Goal: Information Seeking & Learning: Learn about a topic

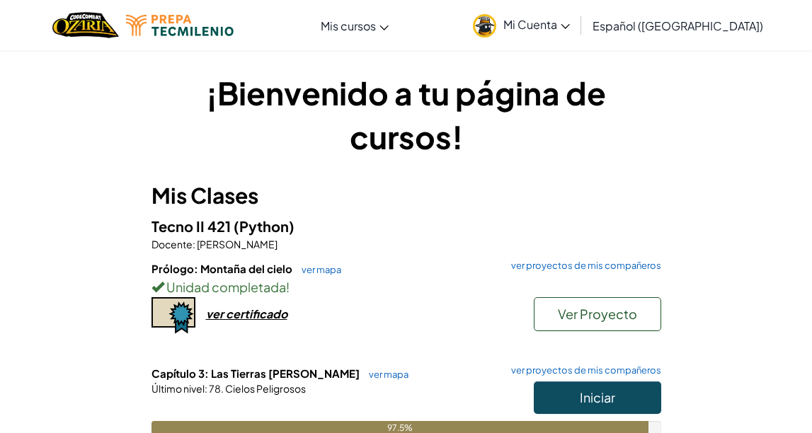
click at [531, 193] on h3 "Mis Clases" at bounding box center [406, 196] width 510 height 32
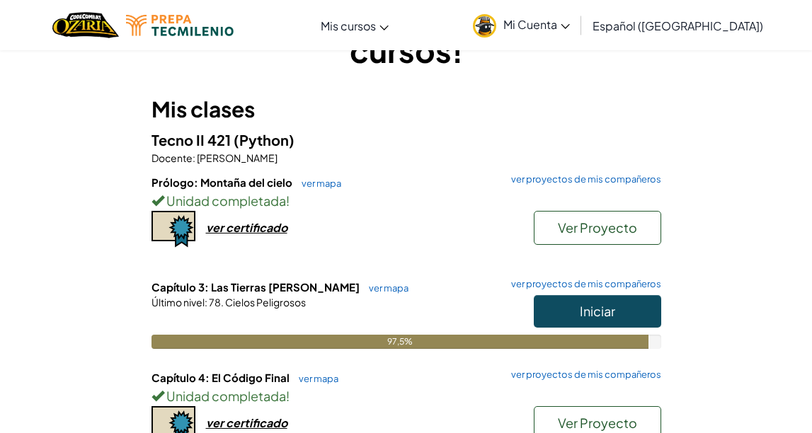
scroll to position [85, 0]
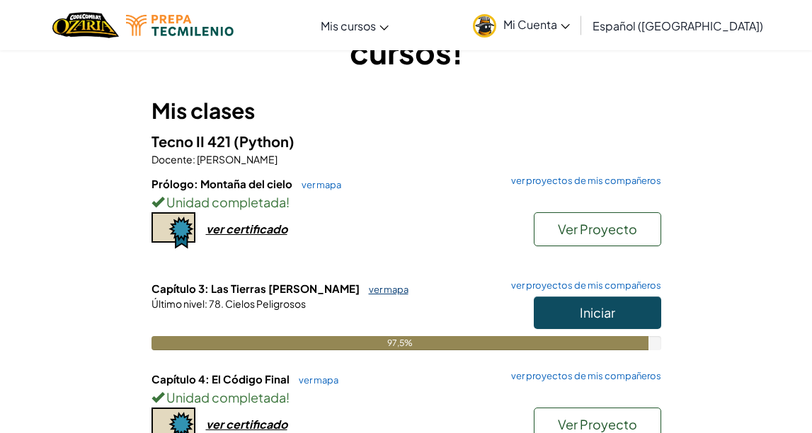
click at [369, 291] on font "ver mapa" at bounding box center [389, 289] width 40 height 11
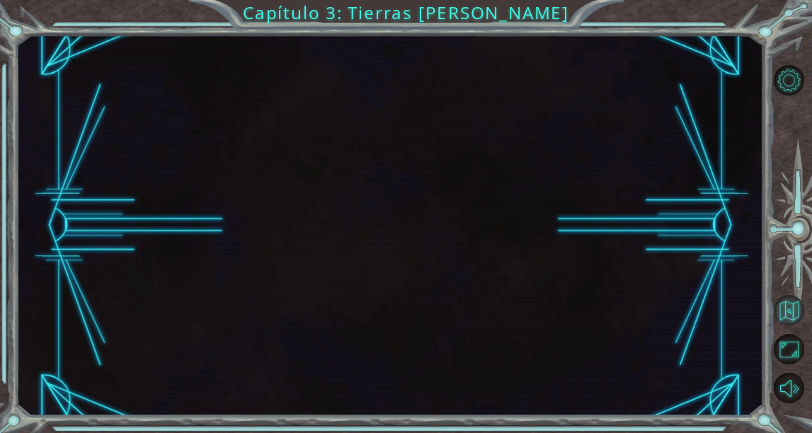
click at [792, 312] on button "Volver al mapa" at bounding box center [789, 310] width 30 height 30
click at [792, 307] on button "Volver al mapa" at bounding box center [789, 310] width 30 height 30
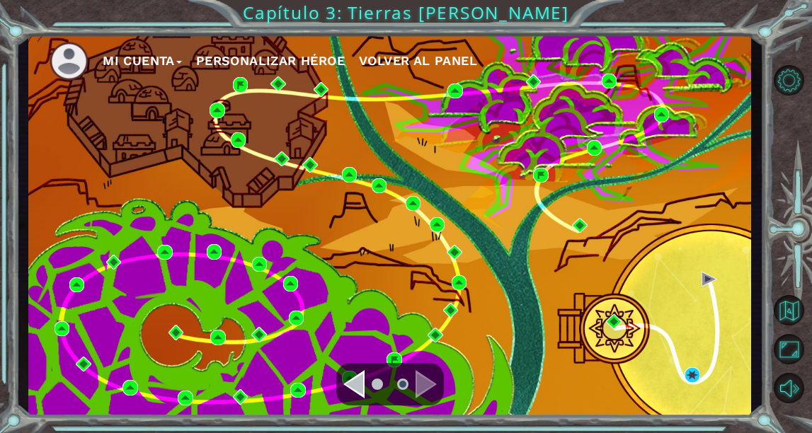
click at [365, 386] on ul at bounding box center [390, 384] width 51 height 28
click at [356, 382] on div "Navegar a la página anterior" at bounding box center [353, 384] width 21 height 28
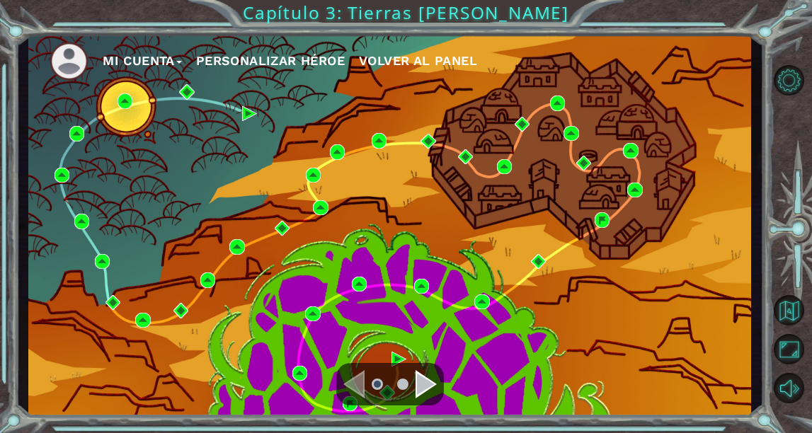
click at [356, 382] on div "Navegar a la página anterior" at bounding box center [353, 384] width 21 height 28
click at [355, 384] on div "Navegar a la página anterior" at bounding box center [353, 384] width 21 height 28
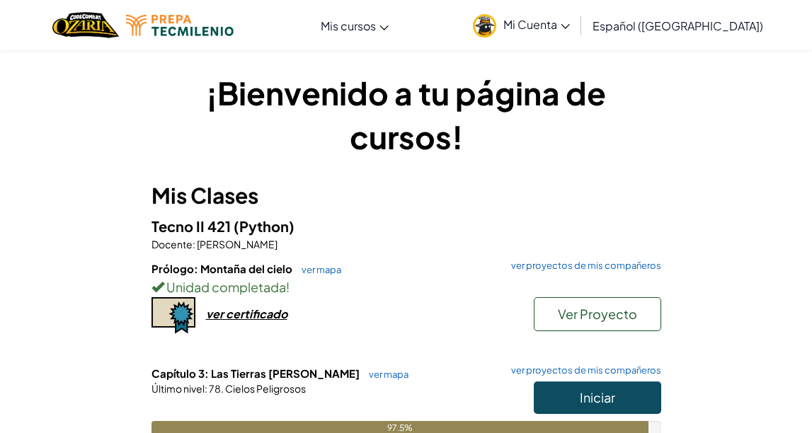
click at [415, 227] on h5 "Tecno II 421 (Python)" at bounding box center [406, 226] width 510 height 22
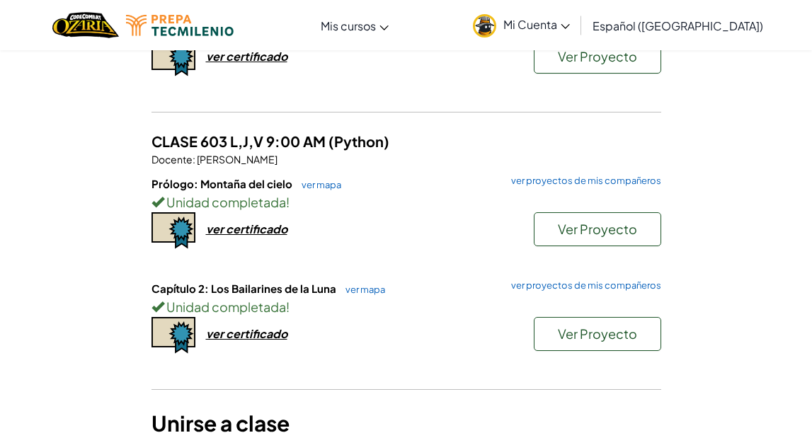
scroll to position [425, 0]
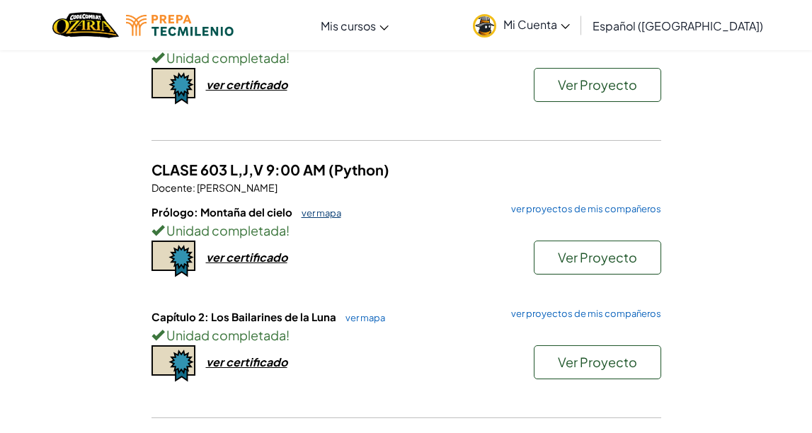
click at [313, 212] on link "ver mapa" at bounding box center [317, 212] width 47 height 11
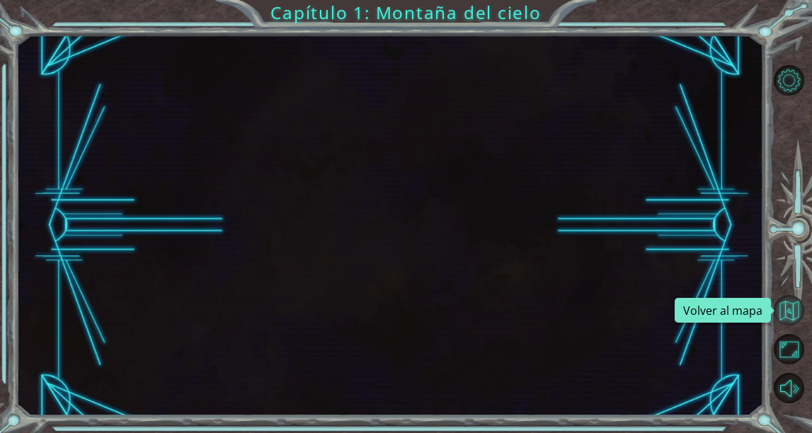
click at [789, 319] on button "Volver al mapa" at bounding box center [789, 310] width 30 height 30
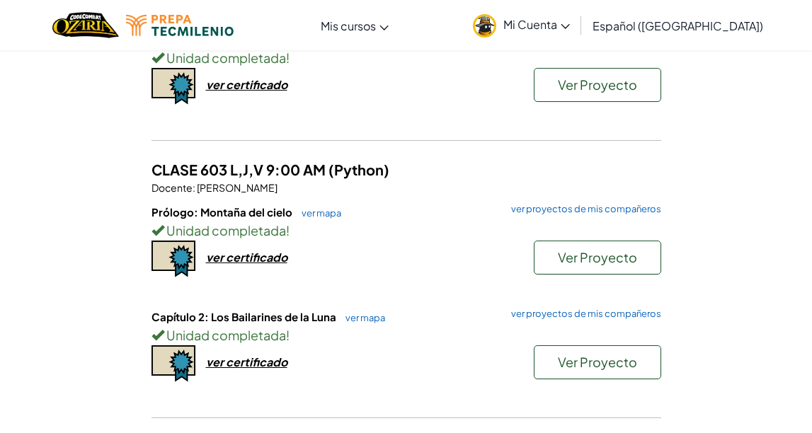
scroll to position [453, 0]
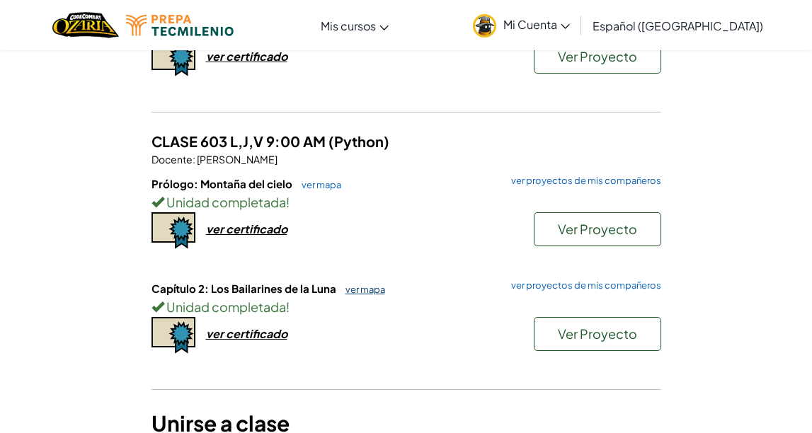
click at [367, 285] on link "ver mapa" at bounding box center [361, 289] width 47 height 11
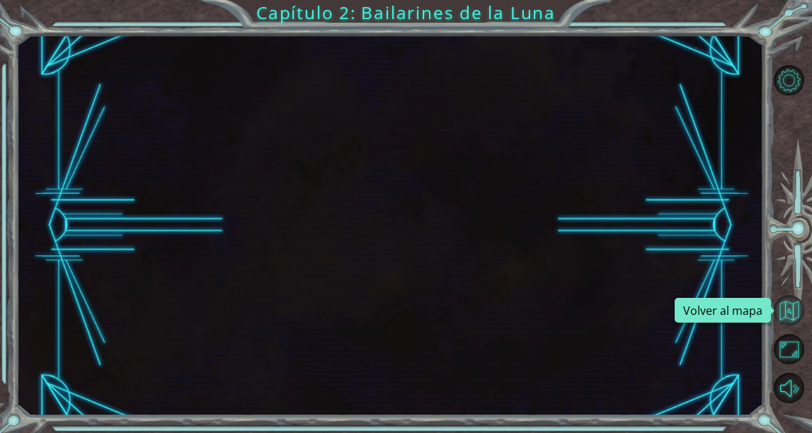
click at [795, 307] on button "Volver al mapa" at bounding box center [789, 310] width 30 height 30
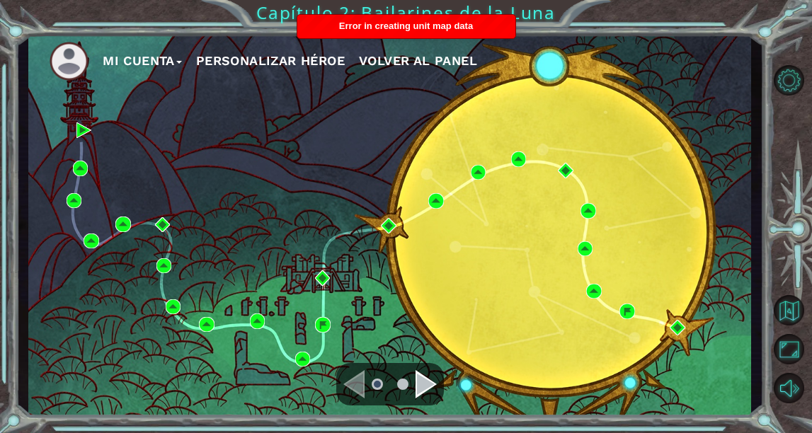
click at [418, 394] on div "Navigate to the next page" at bounding box center [426, 384] width 21 height 28
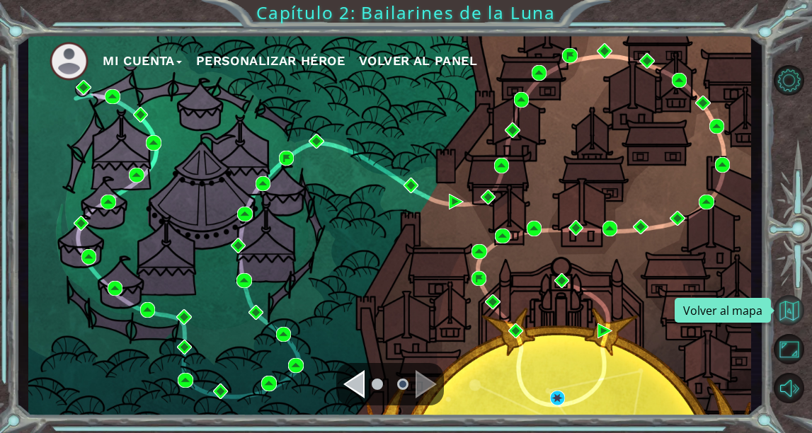
click at [793, 305] on button "Volver al mapa" at bounding box center [789, 310] width 30 height 30
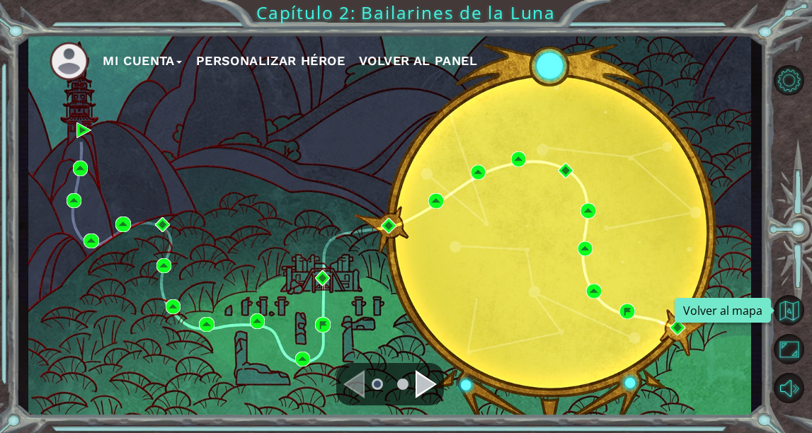
click at [793, 305] on button "Volver al mapa" at bounding box center [789, 310] width 30 height 30
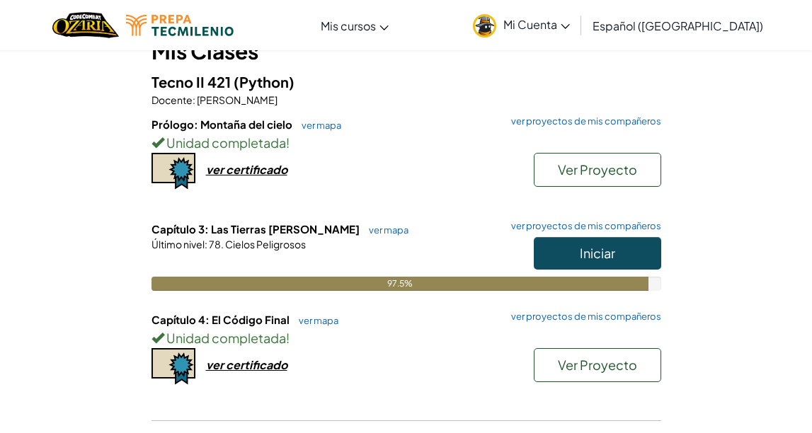
scroll to position [170, 0]
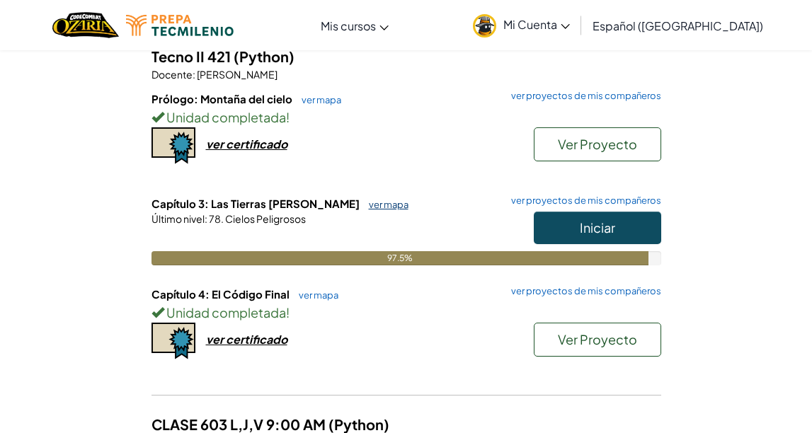
click at [362, 202] on link "ver mapa" at bounding box center [385, 204] width 47 height 11
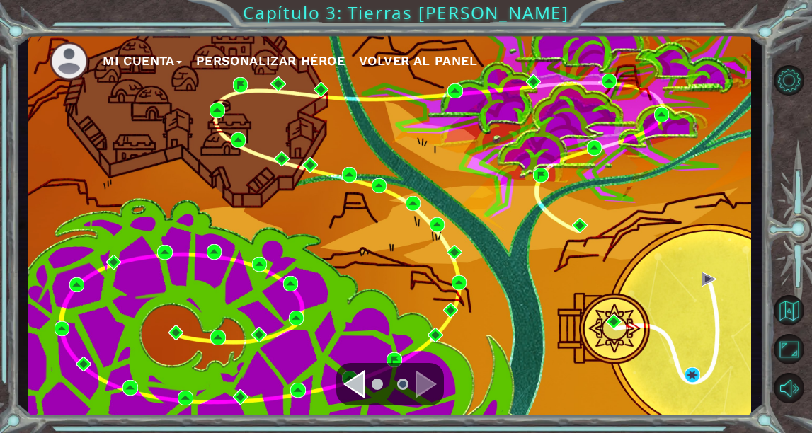
click at [359, 384] on div "Navigate to the previous page" at bounding box center [353, 384] width 21 height 28
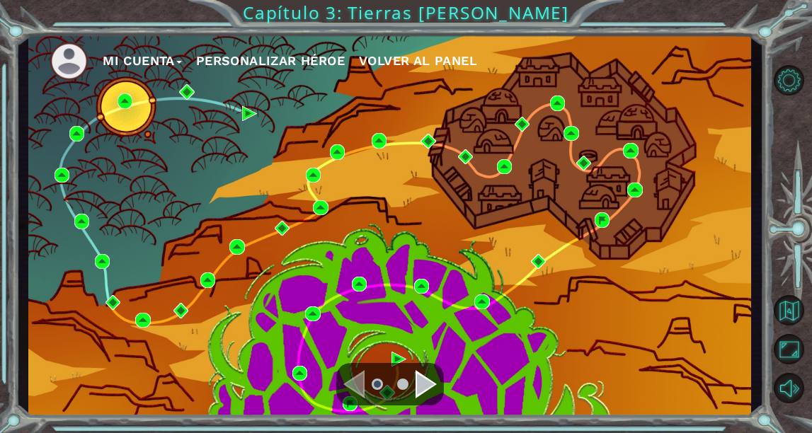
click at [414, 385] on ul at bounding box center [390, 384] width 51 height 28
click at [420, 387] on div "Navigate to the next page" at bounding box center [426, 384] width 21 height 28
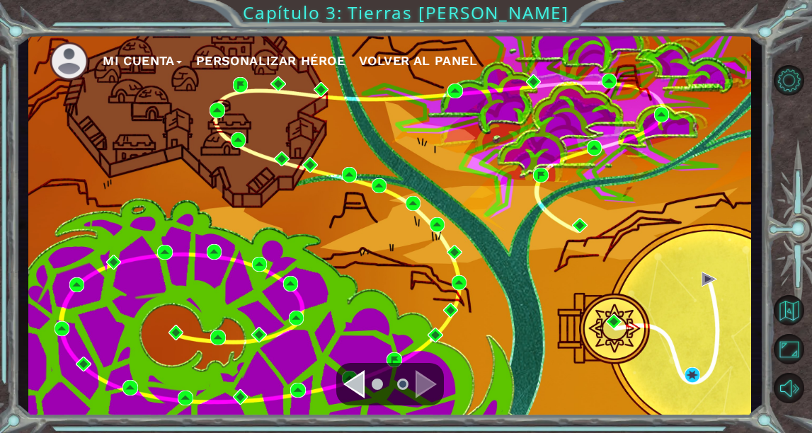
click at [366, 384] on ul at bounding box center [390, 384] width 51 height 28
click at [353, 387] on div "Navigate to the previous page" at bounding box center [353, 384] width 21 height 28
